Goal: Information Seeking & Learning: Learn about a topic

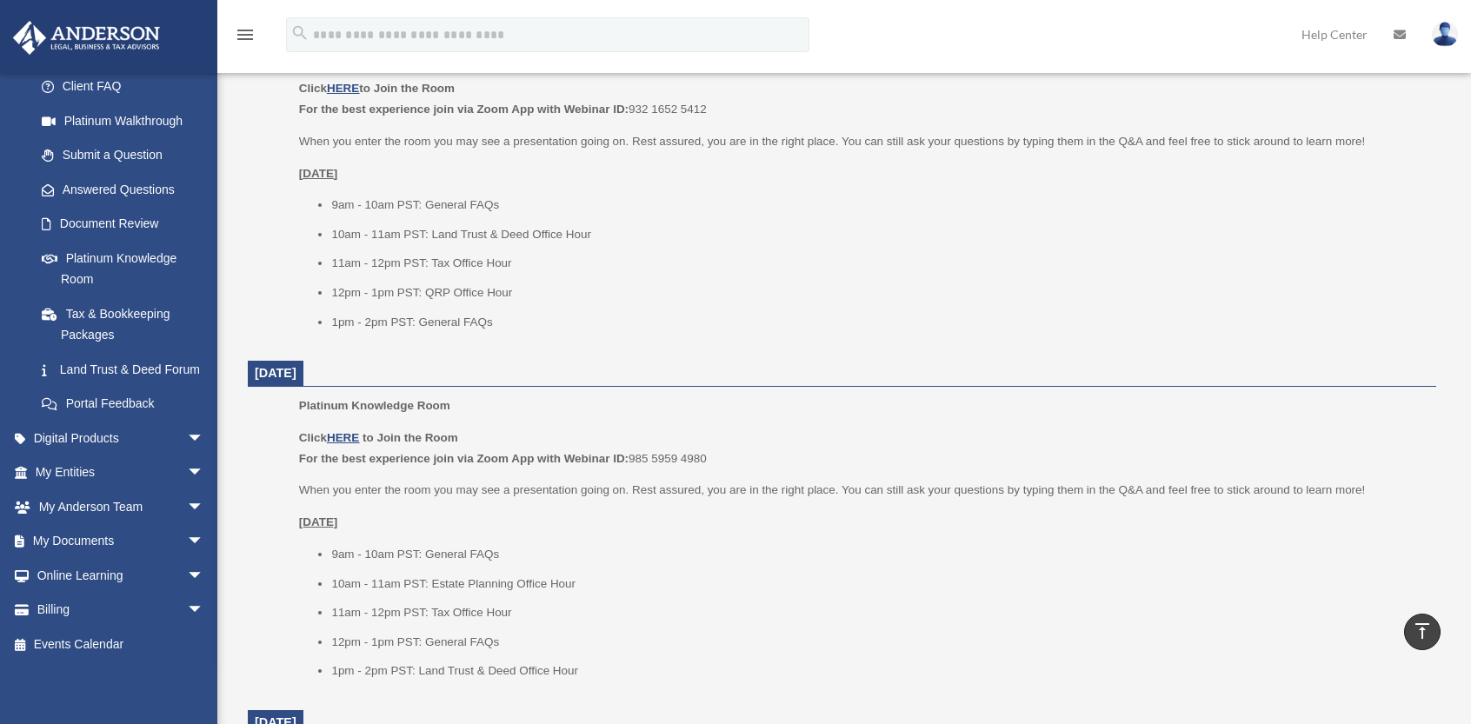
scroll to position [200, 0]
click at [187, 570] on span "arrow_drop_down" at bounding box center [204, 576] width 35 height 36
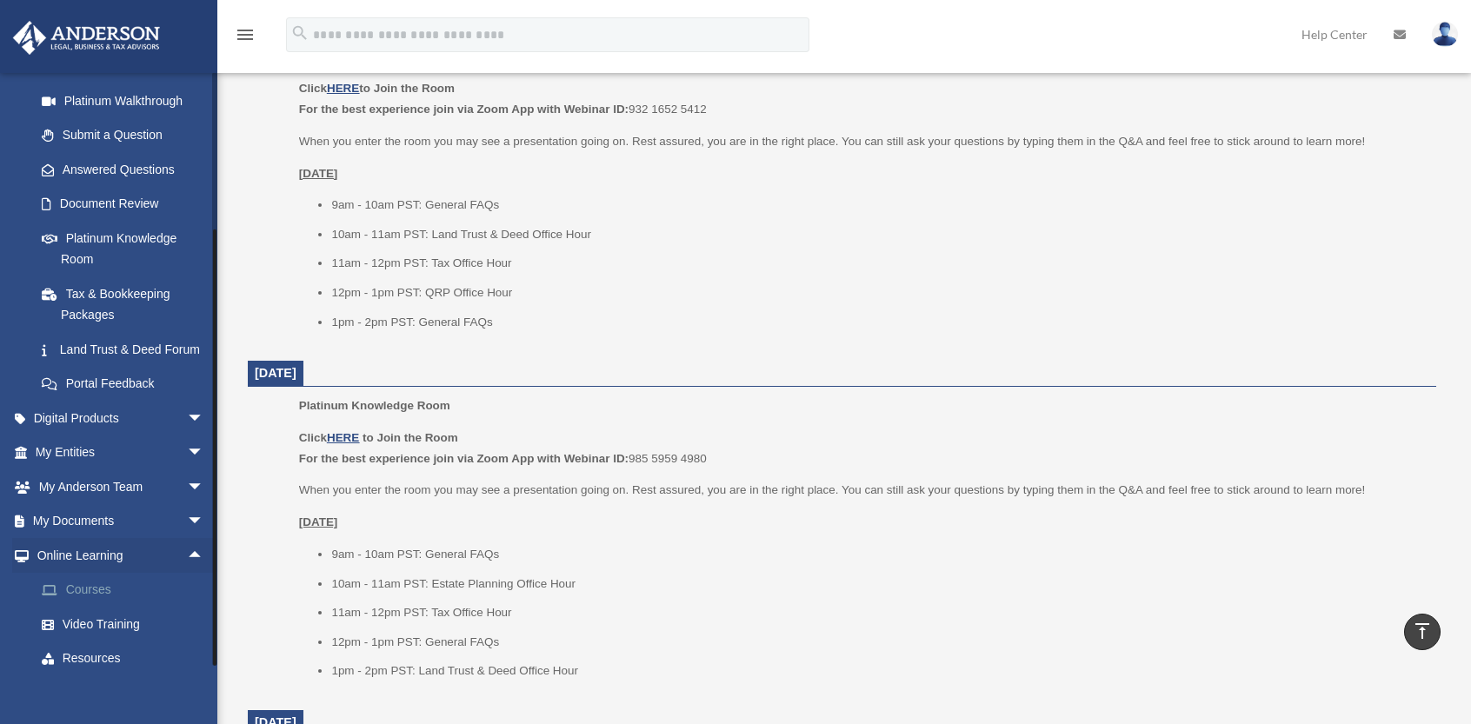
click at [104, 608] on link "Courses" at bounding box center [127, 590] width 206 height 35
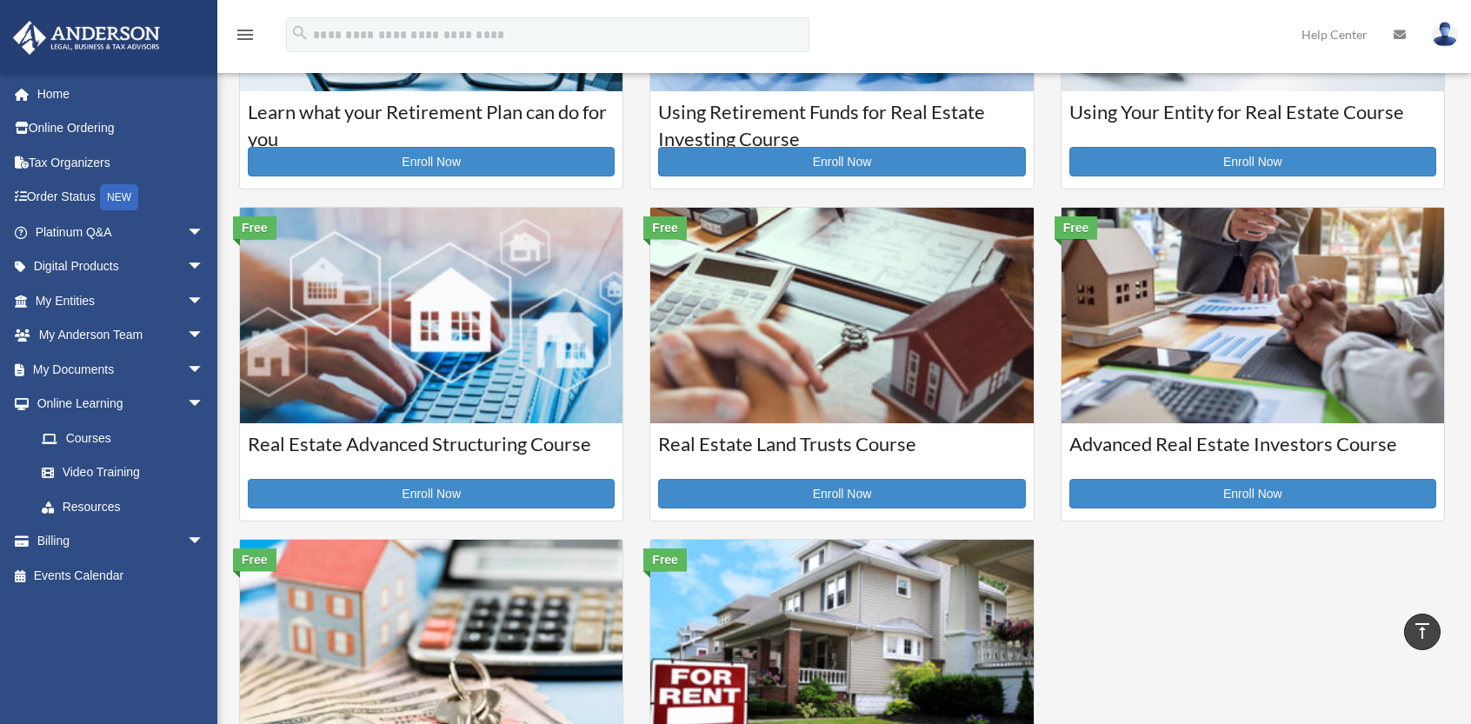
scroll to position [261, 0]
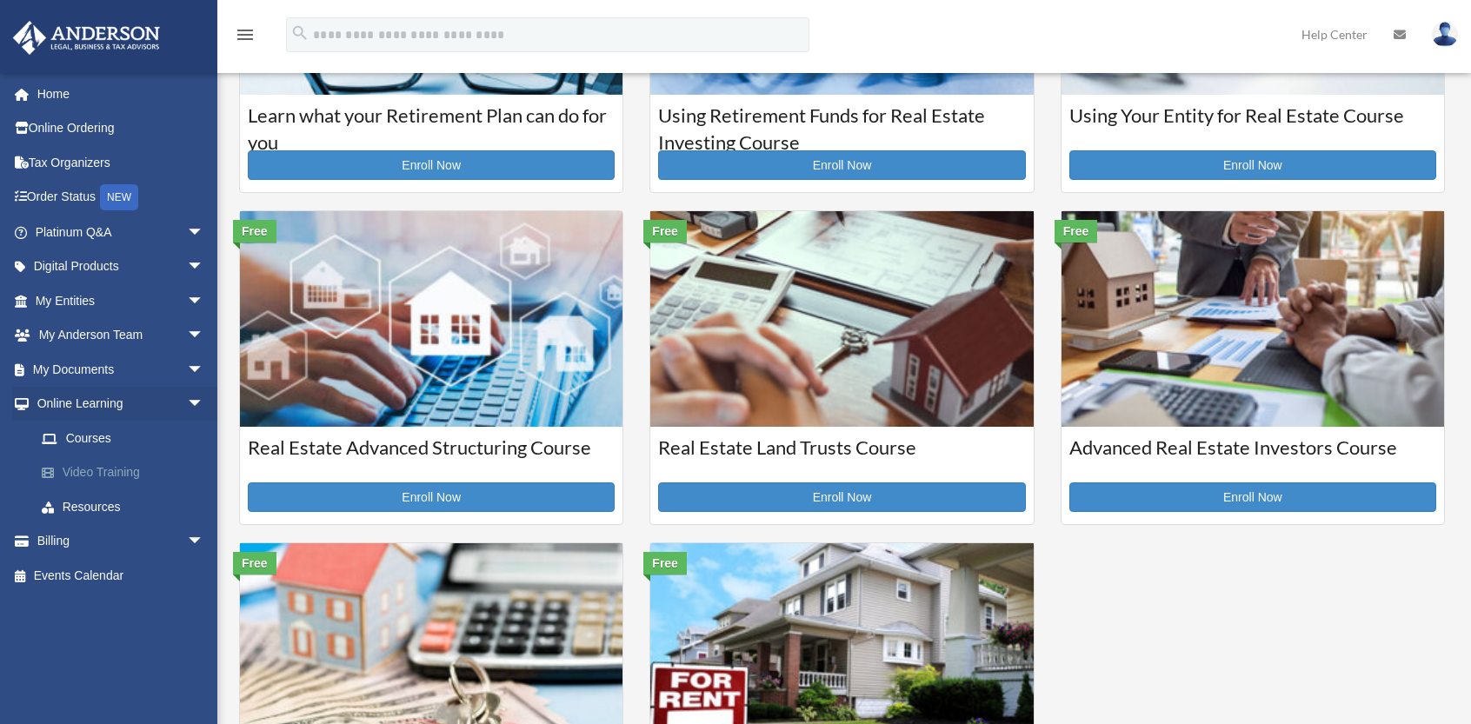
click at [113, 470] on link "Video Training" at bounding box center [127, 472] width 206 height 35
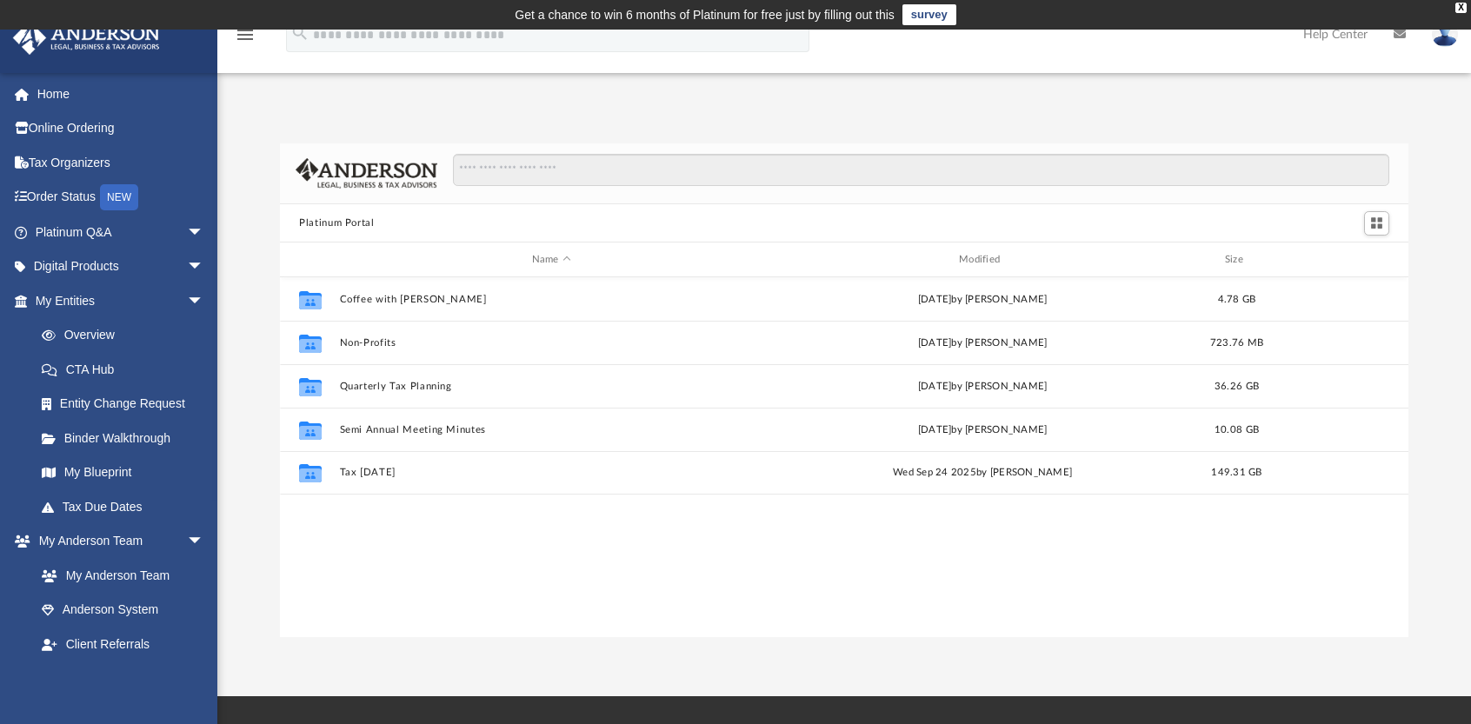
scroll to position [382, 1114]
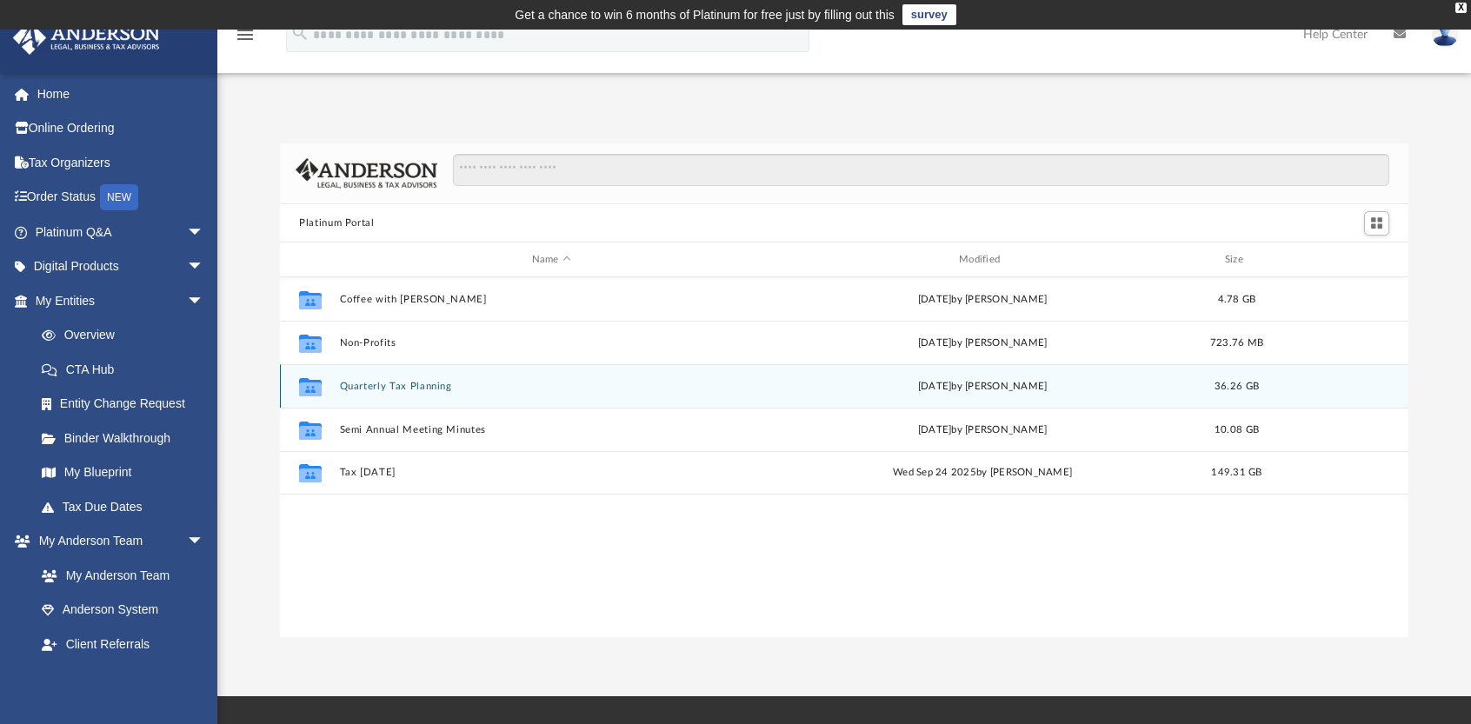
click at [358, 383] on button "Quarterly Tax Planning" at bounding box center [551, 386] width 423 height 11
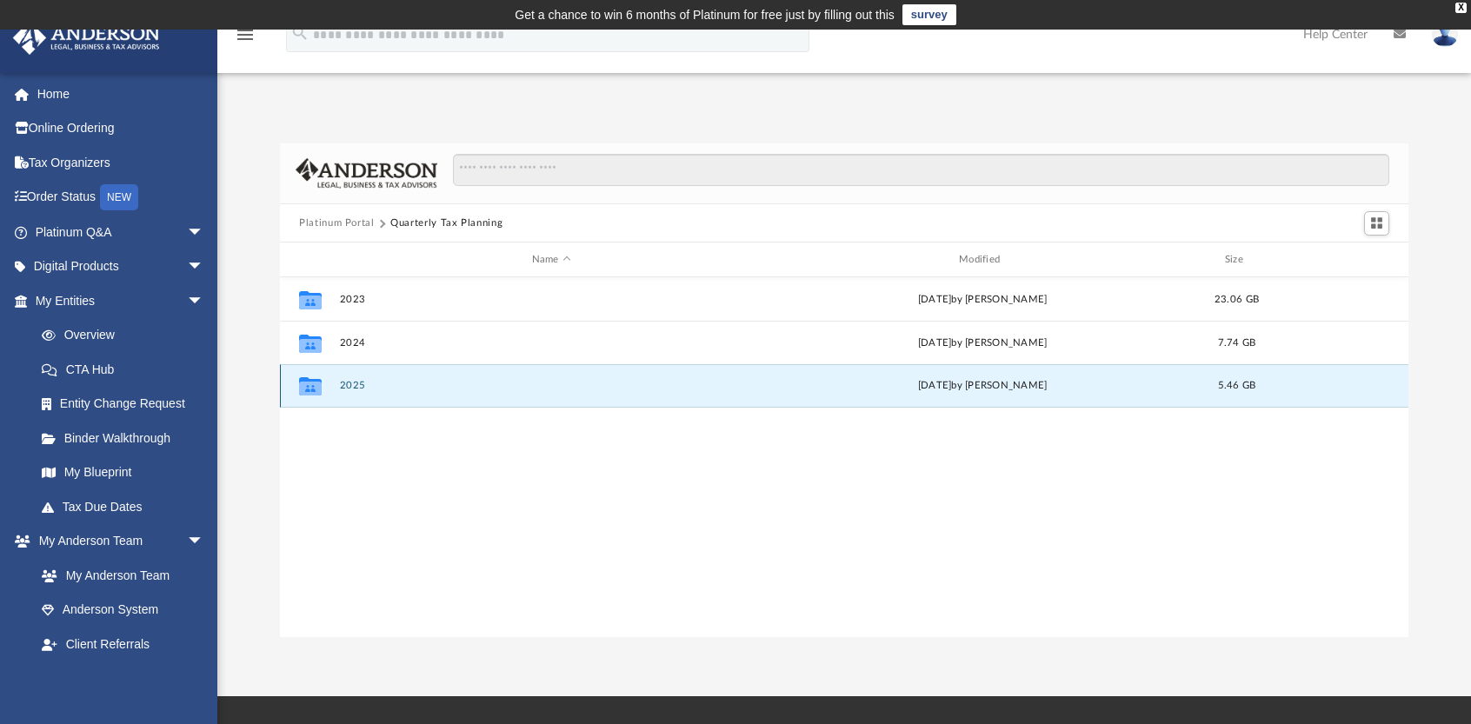
drag, startPoint x: 358, startPoint y: 387, endPoint x: 384, endPoint y: 389, distance: 26.2
click at [356, 387] on button "2025" at bounding box center [551, 386] width 423 height 11
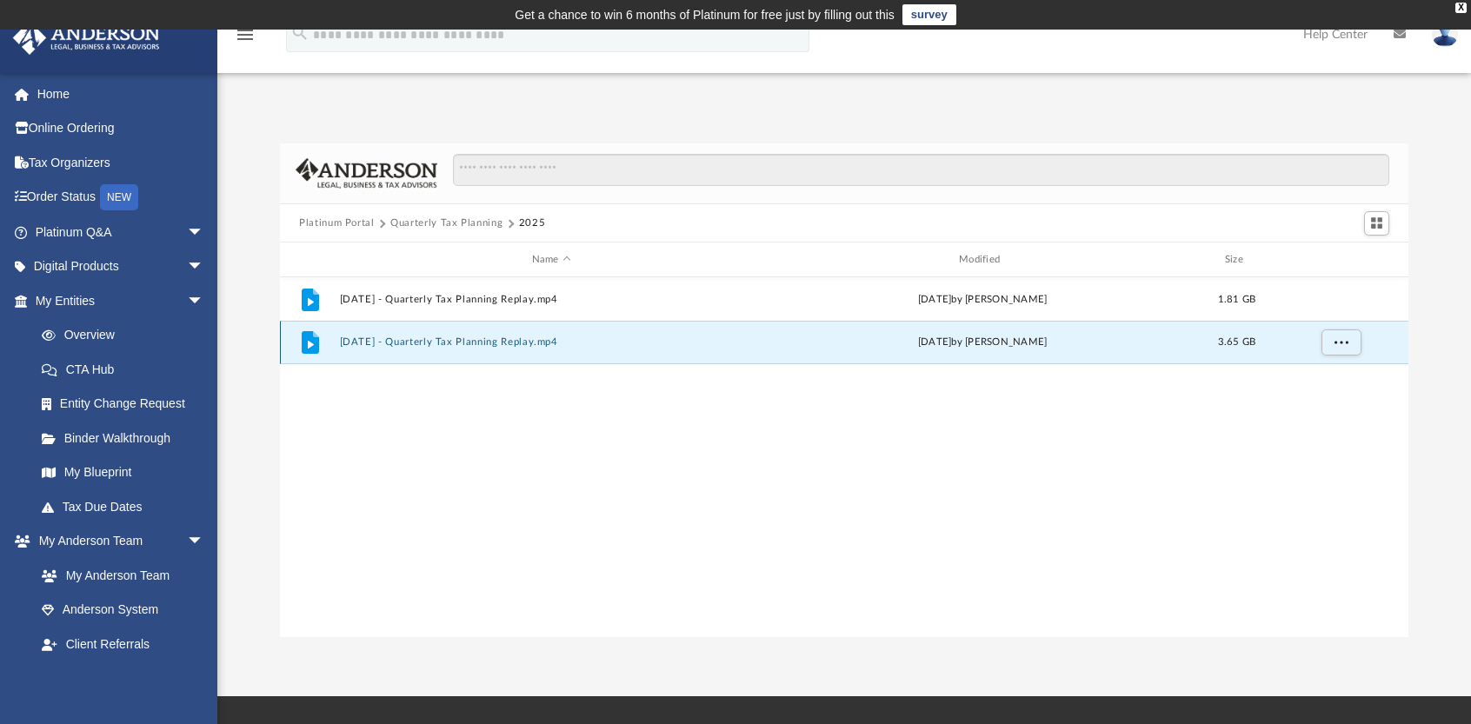
click at [515, 340] on button "March 14th, 2025 - Quarterly Tax Planning Replay.mp4" at bounding box center [551, 342] width 423 height 11
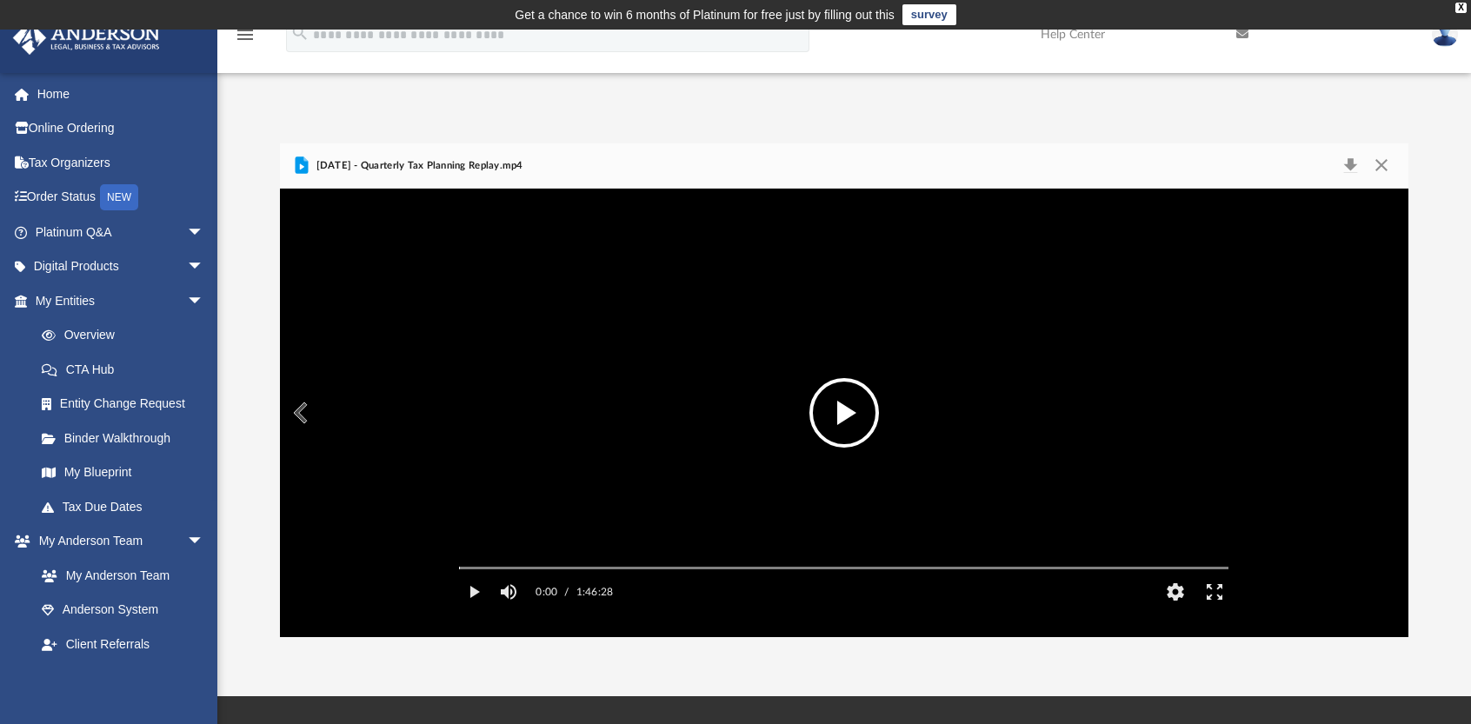
click at [850, 409] on button "File preview" at bounding box center [844, 413] width 70 height 70
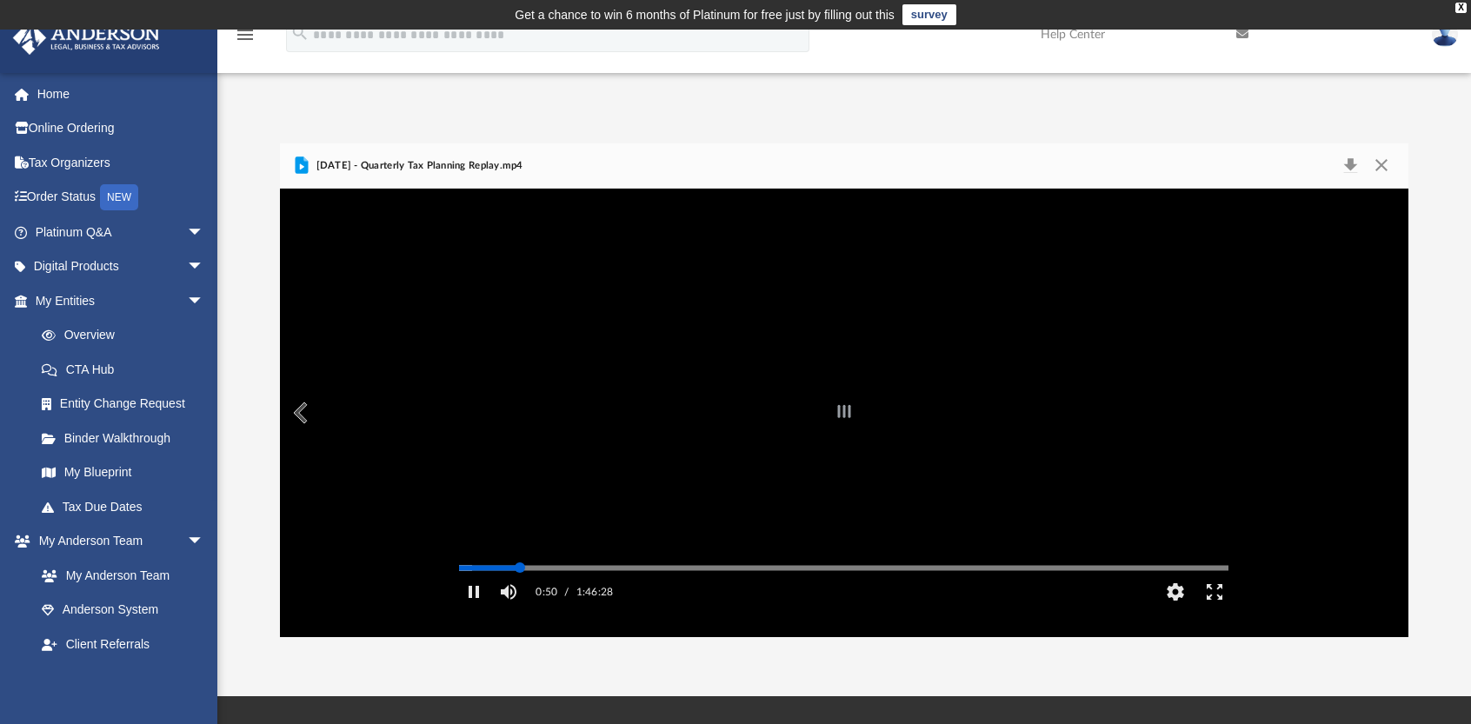
click at [520, 592] on div "Autoplay Disabled Speed Normal Quality Auto Subtitles/CC Off Audio Autoplay Dis…" at bounding box center [844, 413] width 1128 height 449
click at [622, 593] on div "Autoplay Disabled Speed Normal Quality Auto Subtitles/CC Off Audio Autoplay Dis…" at bounding box center [844, 413] width 1128 height 449
click at [648, 575] on div "Media Slider" at bounding box center [843, 568] width 797 height 14
click at [650, 592] on div "Autoplay Disabled Speed Normal Quality Auto Subtitles/CC Off Audio Autoplay Dis…" at bounding box center [844, 413] width 1128 height 449
click at [697, 591] on div "Autoplay Disabled Speed Normal Quality Auto Subtitles/CC Off Audio Autoplay Dis…" at bounding box center [844, 413] width 1128 height 449
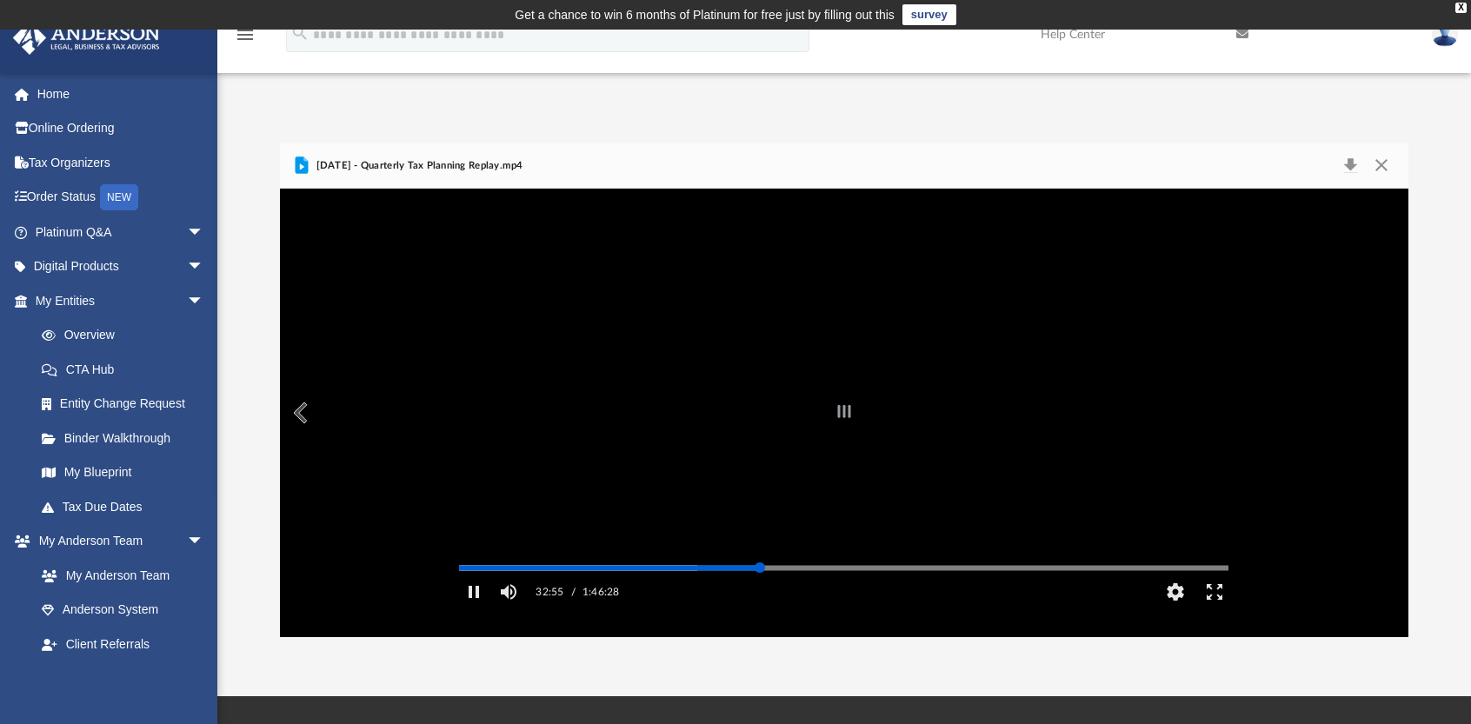
click at [760, 593] on div "Autoplay Disabled Speed Normal Quality Auto Subtitles/CC Off Audio Autoplay Dis…" at bounding box center [844, 413] width 1128 height 449
click at [837, 592] on div "Autoplay Disabled Speed Normal Quality Auto Subtitles/CC Off Audio Autoplay Dis…" at bounding box center [844, 413] width 1128 height 449
click at [919, 594] on div "Autoplay Disabled Speed Normal Quality Auto Subtitles/CC Off Audio Autoplay Dis…" at bounding box center [844, 413] width 1128 height 449
click at [968, 575] on div "Media Slider" at bounding box center [1228, 568] width 769 height 14
click at [1008, 592] on div "Autoplay Disabled Speed Normal Quality Auto Subtitles/CC Off Audio Autoplay Dis…" at bounding box center [844, 413] width 1128 height 449
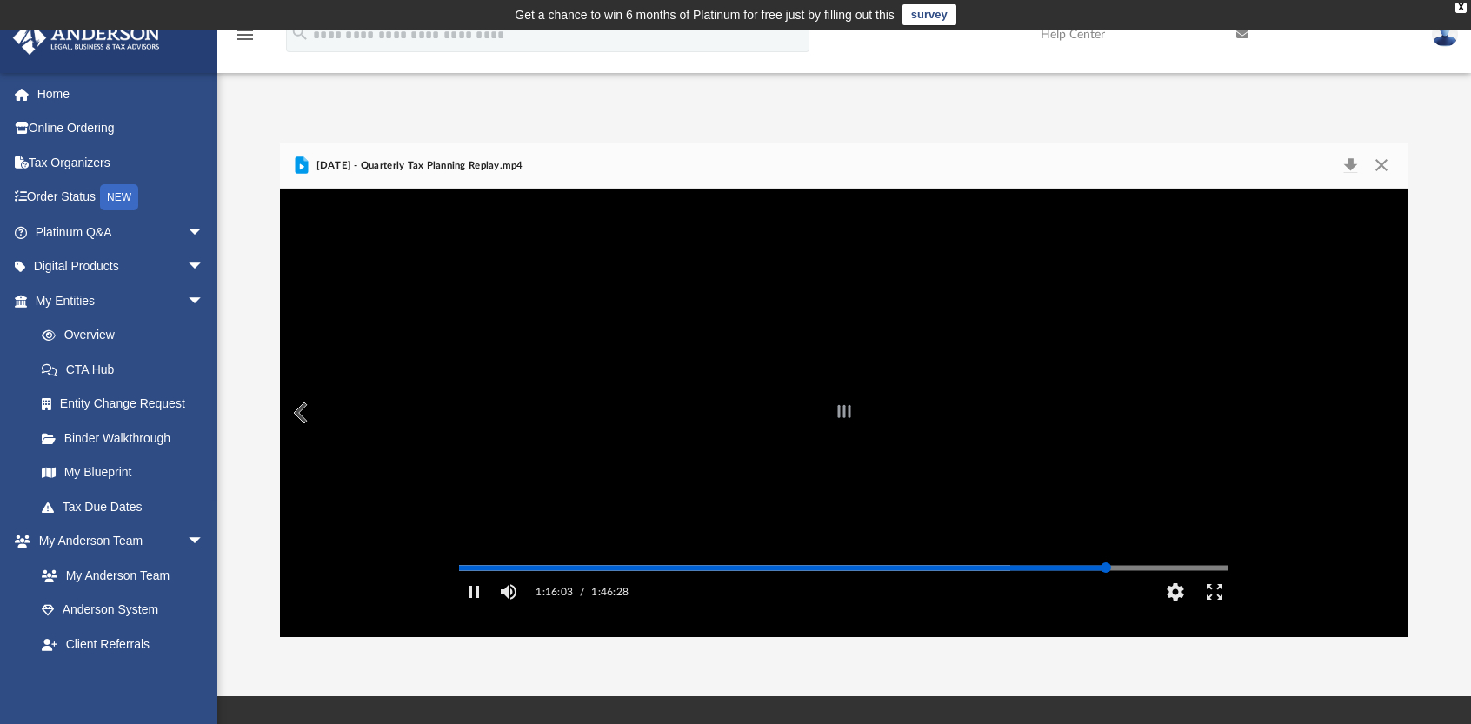
click at [1105, 590] on div "Autoplay Disabled Speed Normal Quality Auto Subtitles/CC Off Audio Autoplay Dis…" at bounding box center [844, 413] width 1128 height 449
click at [1138, 591] on div "Autoplay Disabled Speed Normal Quality Auto Subtitles/CC Off Audio Autoplay Dis…" at bounding box center [844, 413] width 1128 height 449
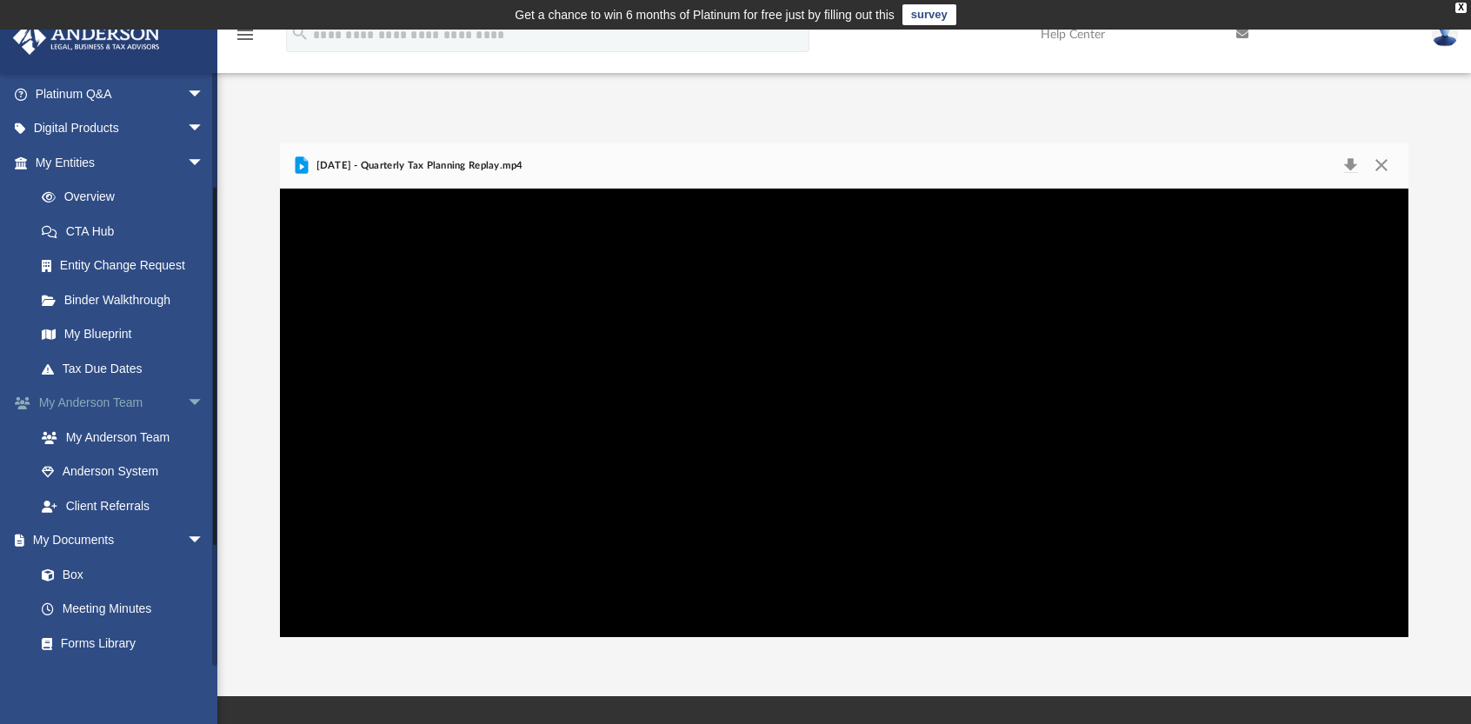
scroll to position [376, 0]
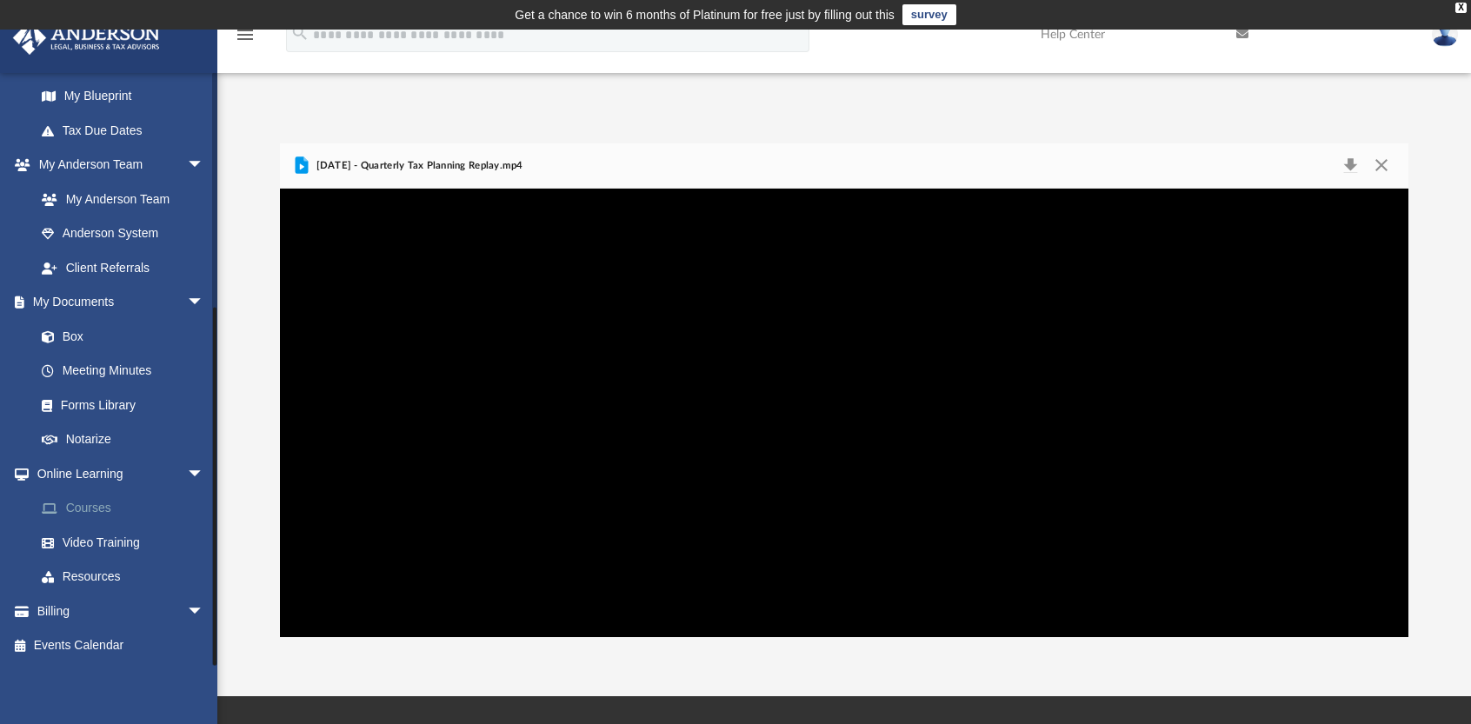
click at [100, 507] on link "Courses" at bounding box center [127, 508] width 206 height 35
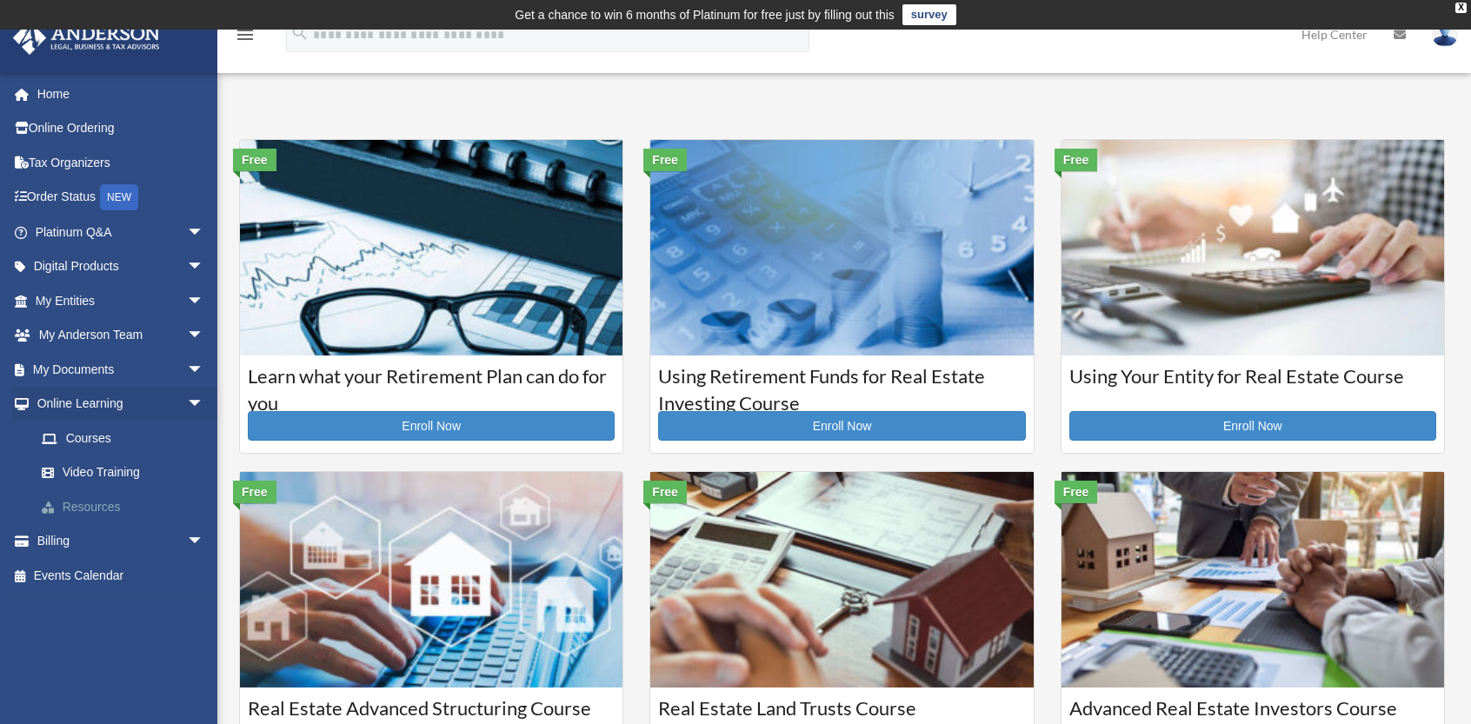
click at [110, 503] on link "Resources" at bounding box center [127, 506] width 206 height 35
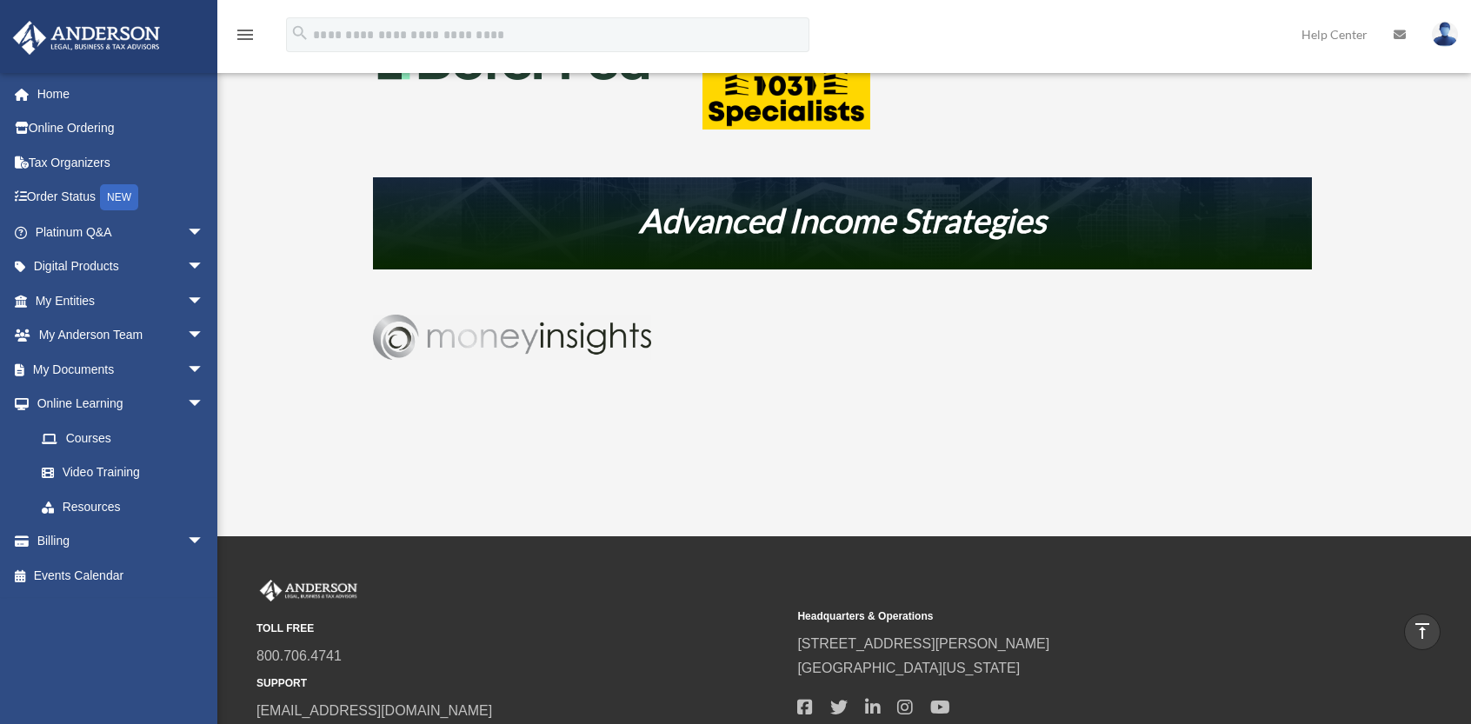
scroll to position [1043, 0]
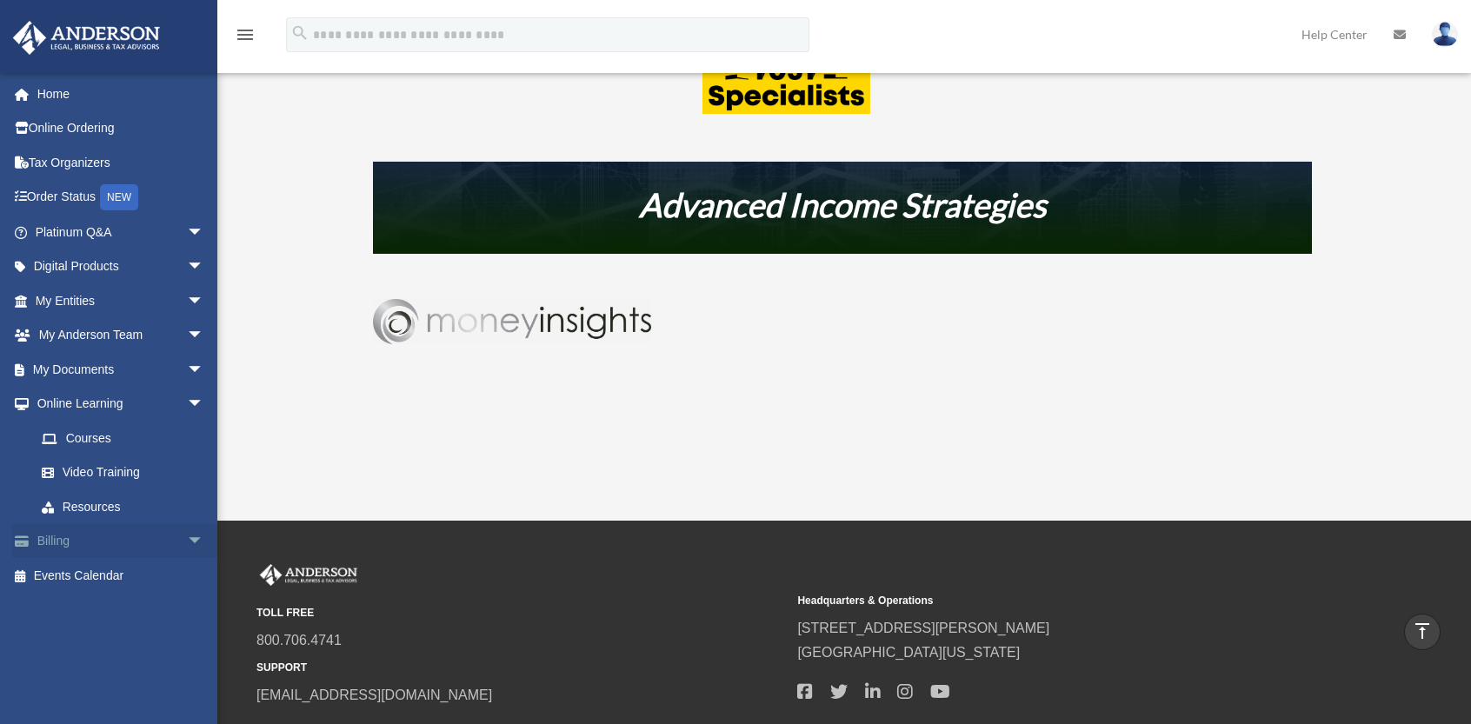
click at [63, 545] on link "Billing arrow_drop_down" at bounding box center [121, 541] width 218 height 35
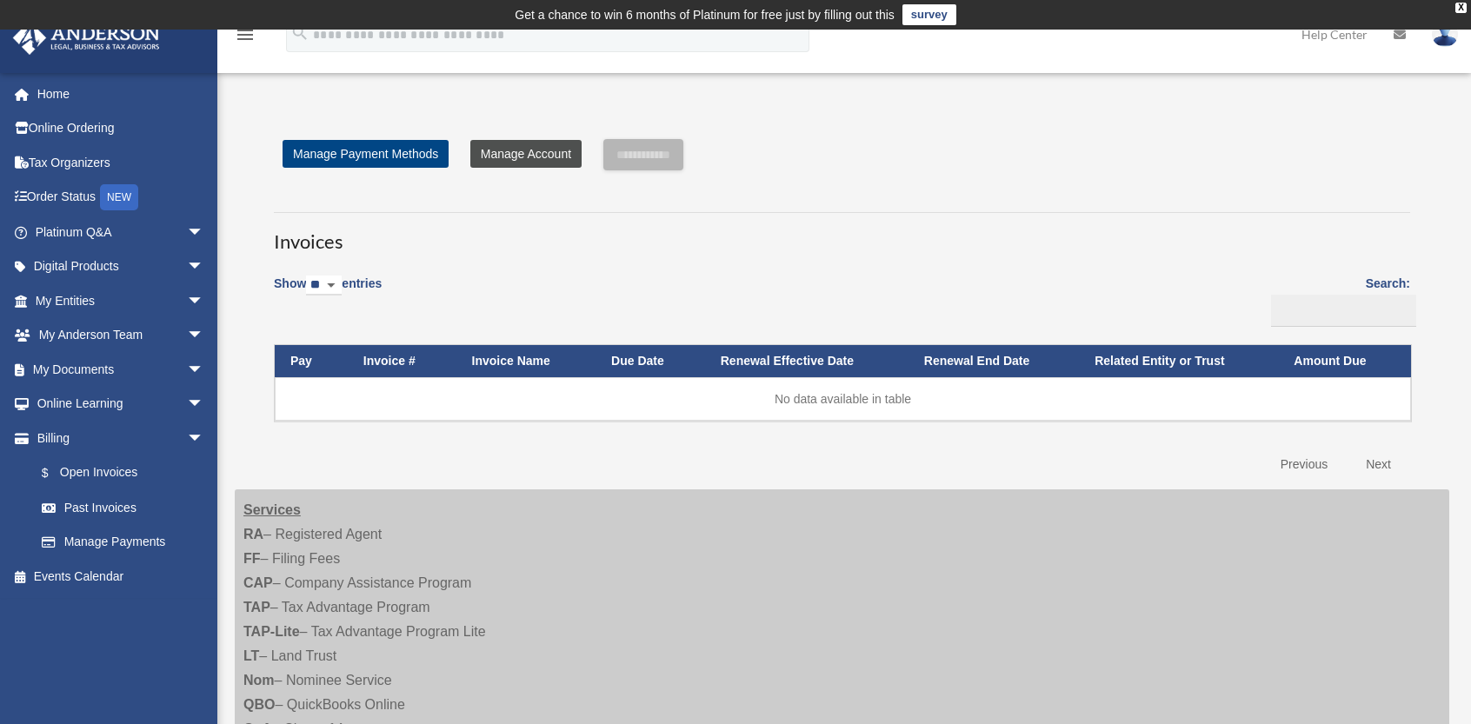
click at [546, 151] on link "Manage Account" at bounding box center [525, 154] width 111 height 28
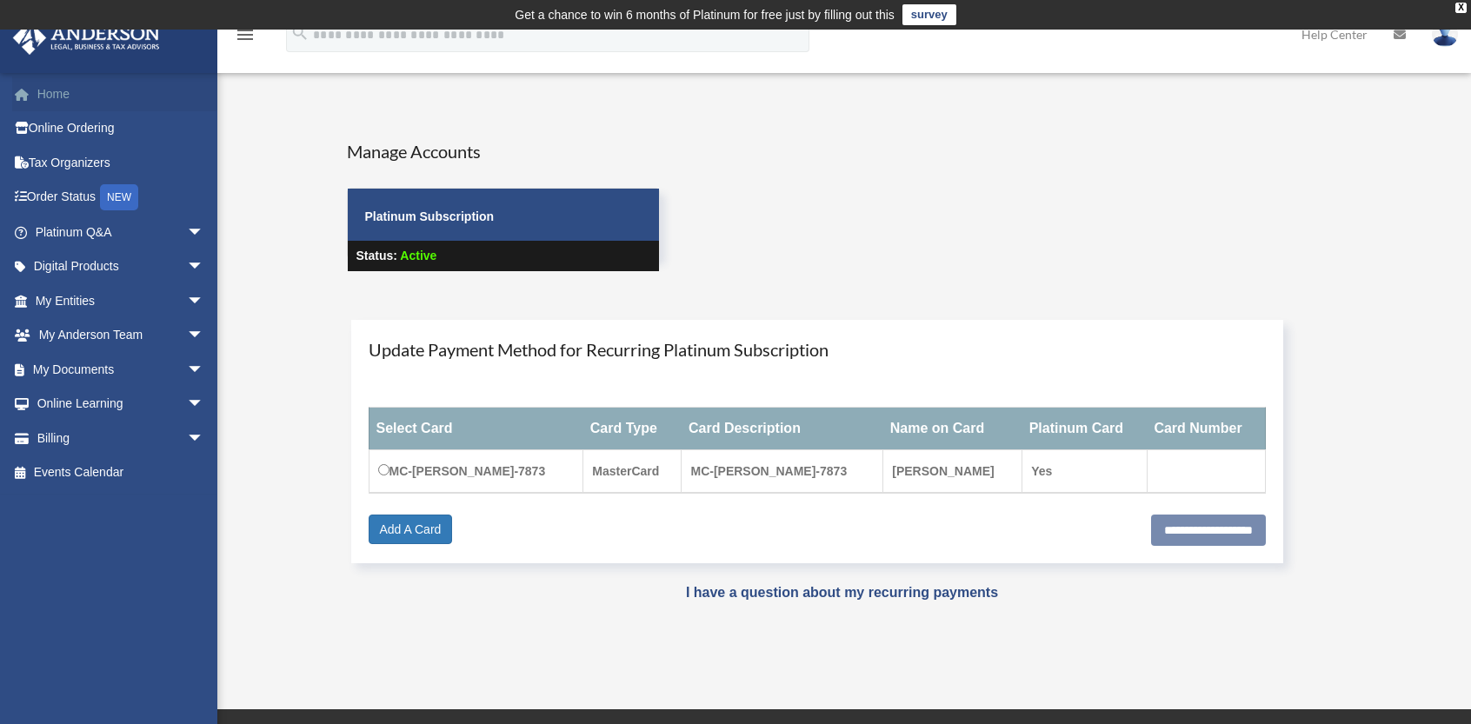
click at [54, 92] on link "Home" at bounding box center [121, 93] width 218 height 35
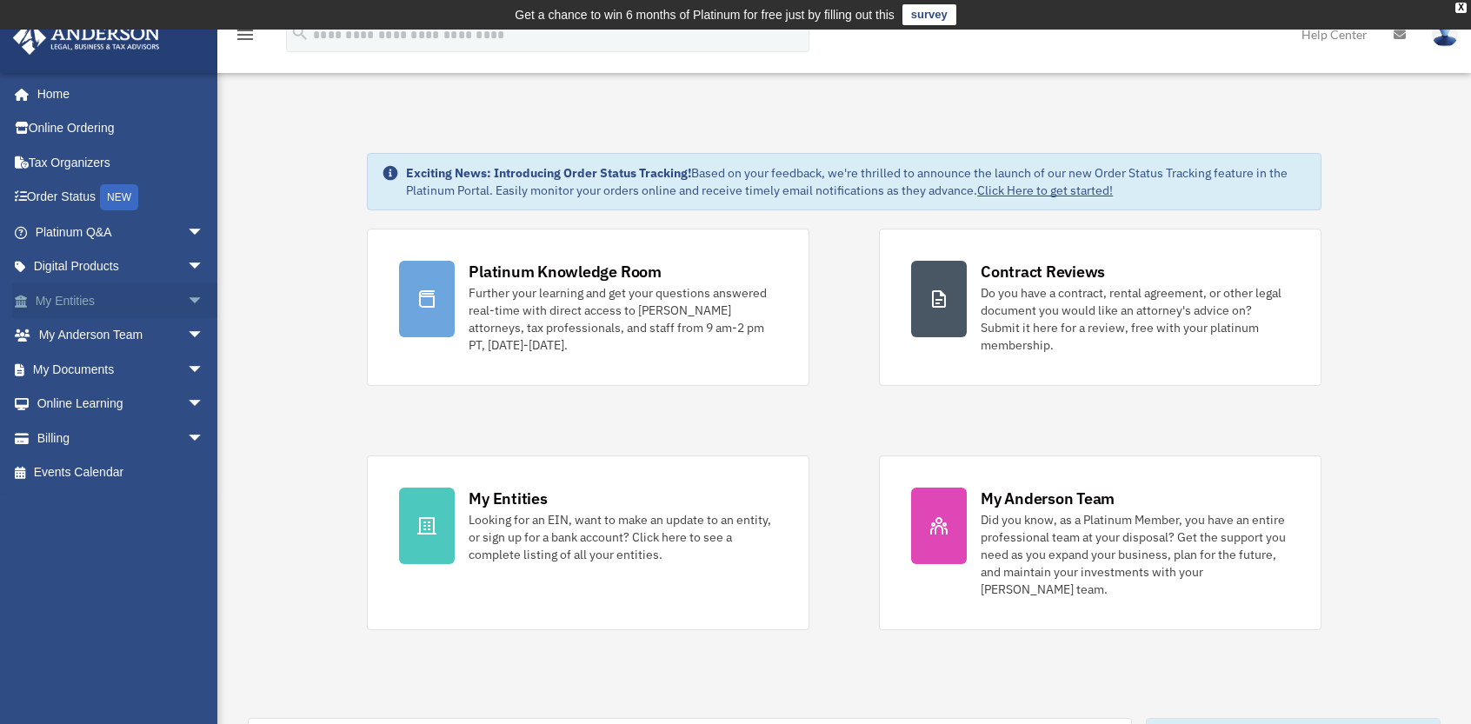
click at [78, 300] on link "My Entities arrow_drop_down" at bounding box center [121, 300] width 218 height 35
